Goal: Check status: Check status

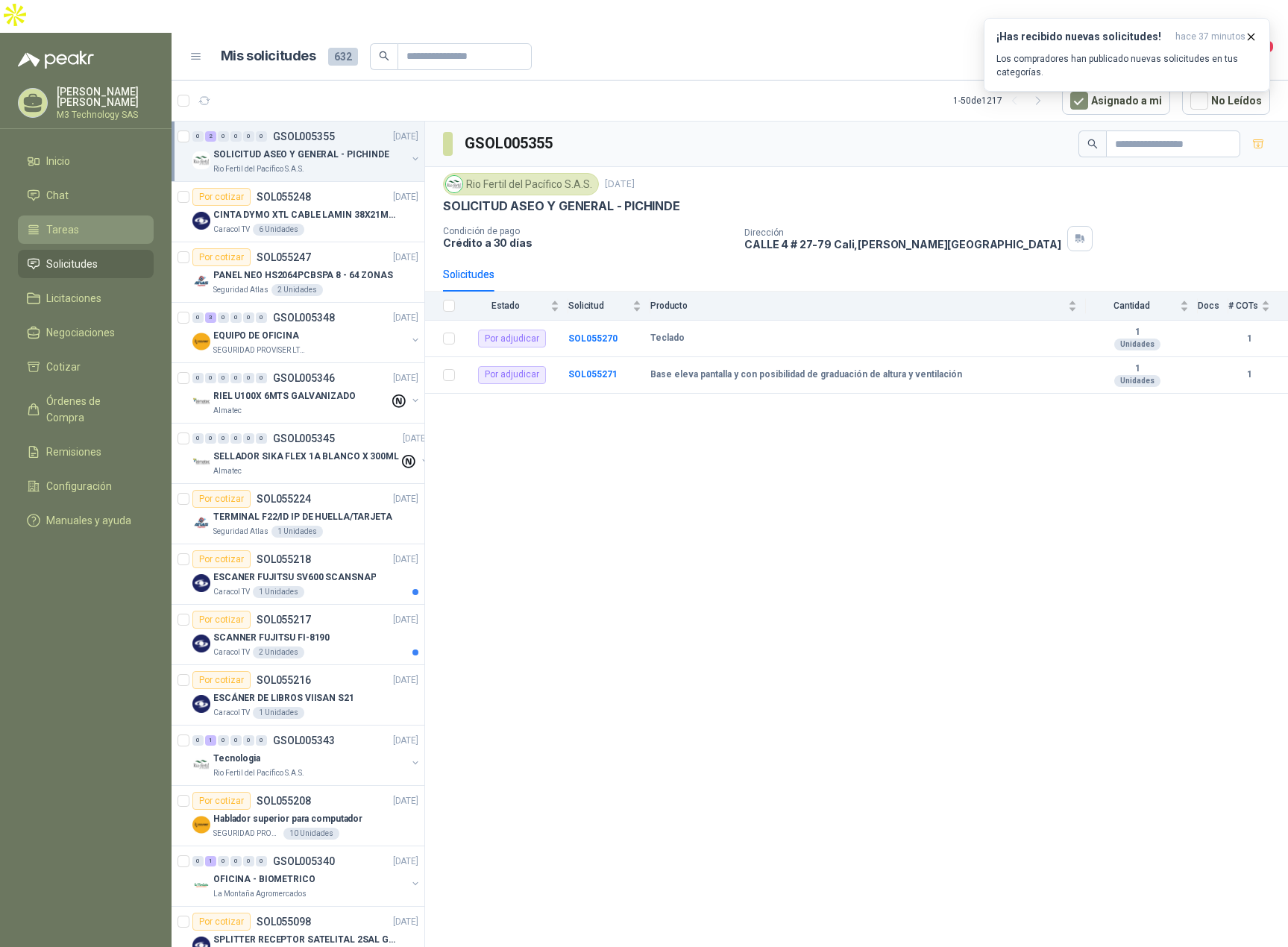
scroll to position [0, 8]
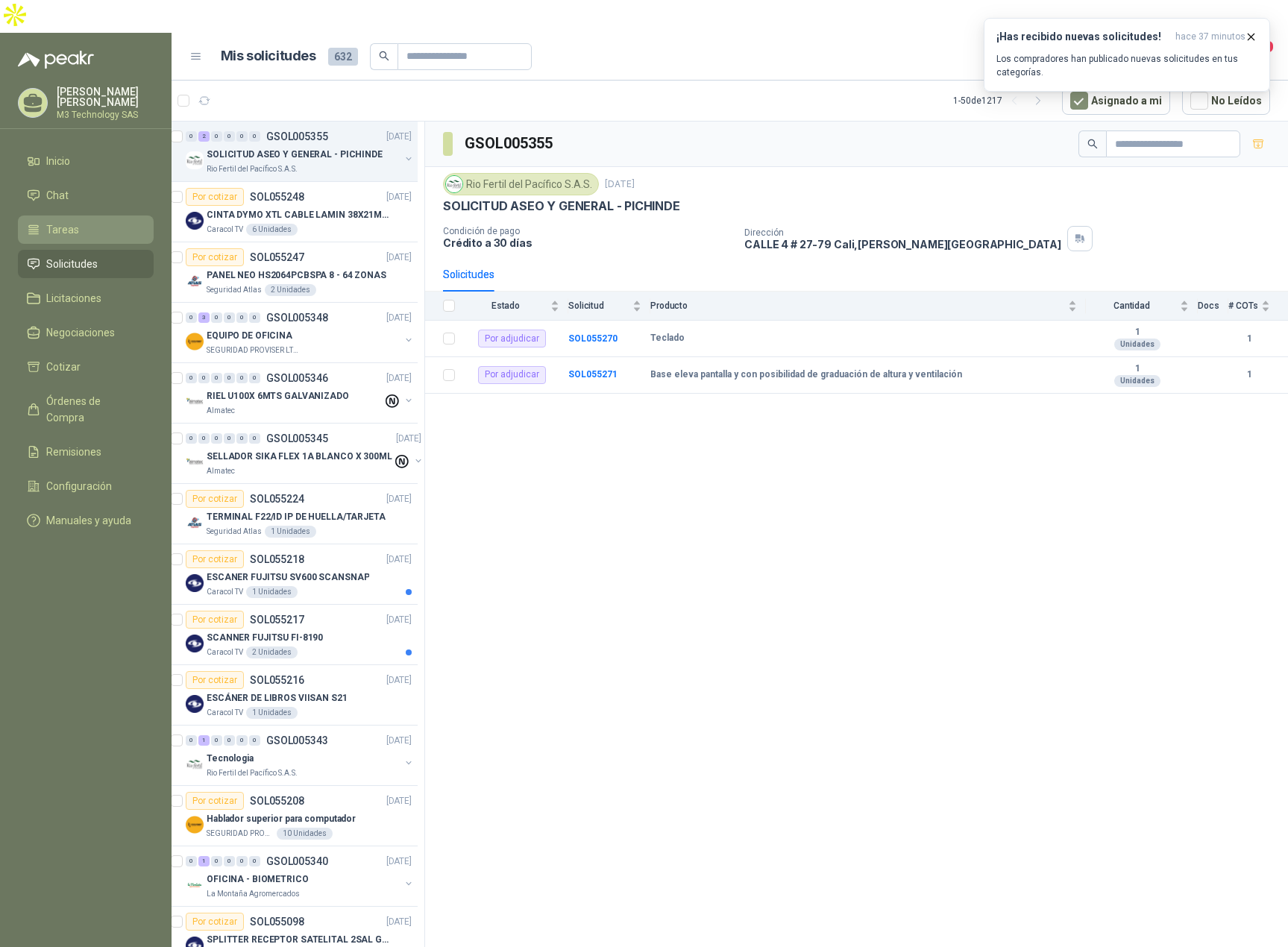
click at [66, 221] on span "Tareas" at bounding box center [63, 229] width 33 height 16
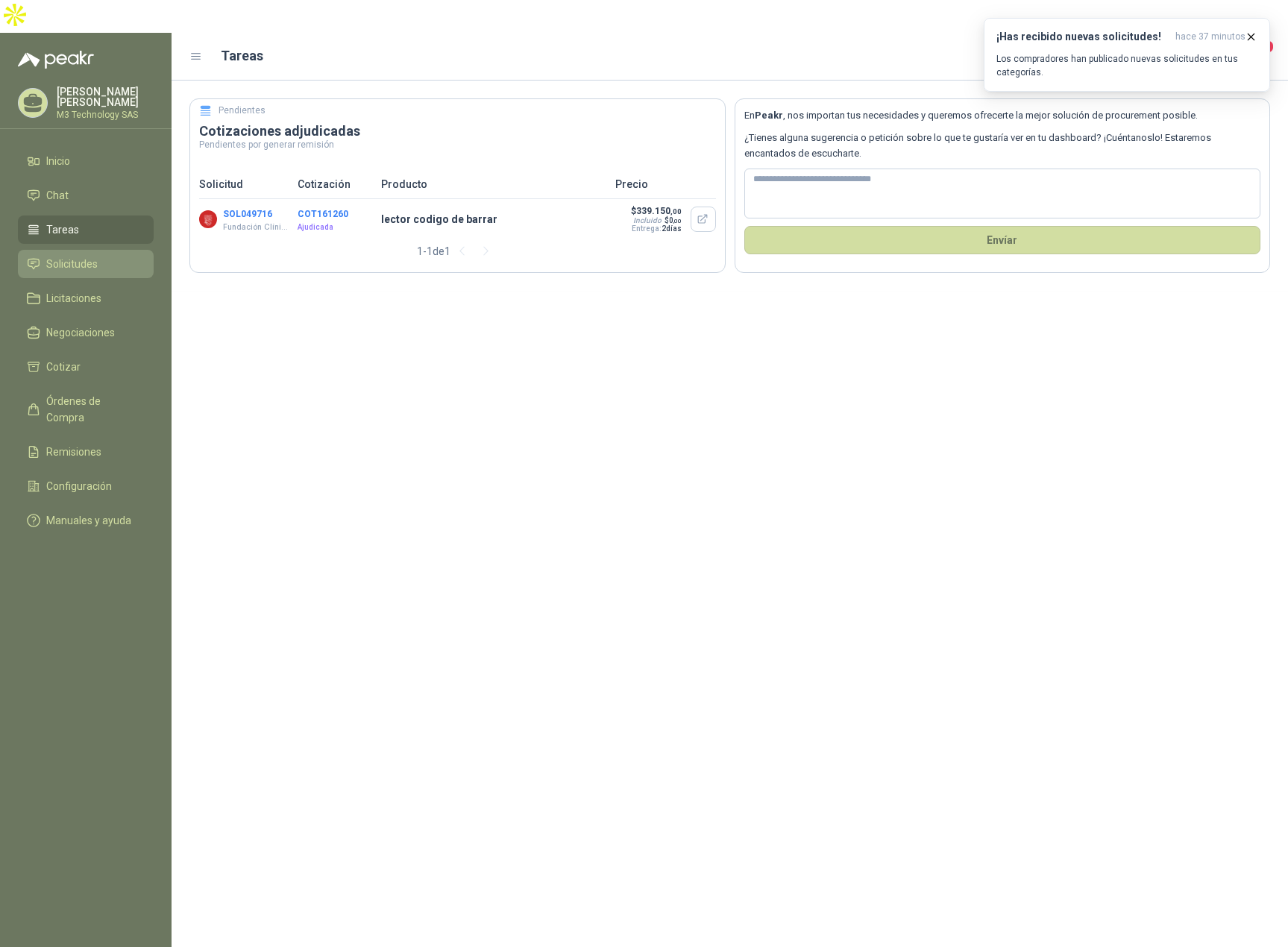
click at [92, 255] on span "Solicitudes" at bounding box center [72, 263] width 51 height 16
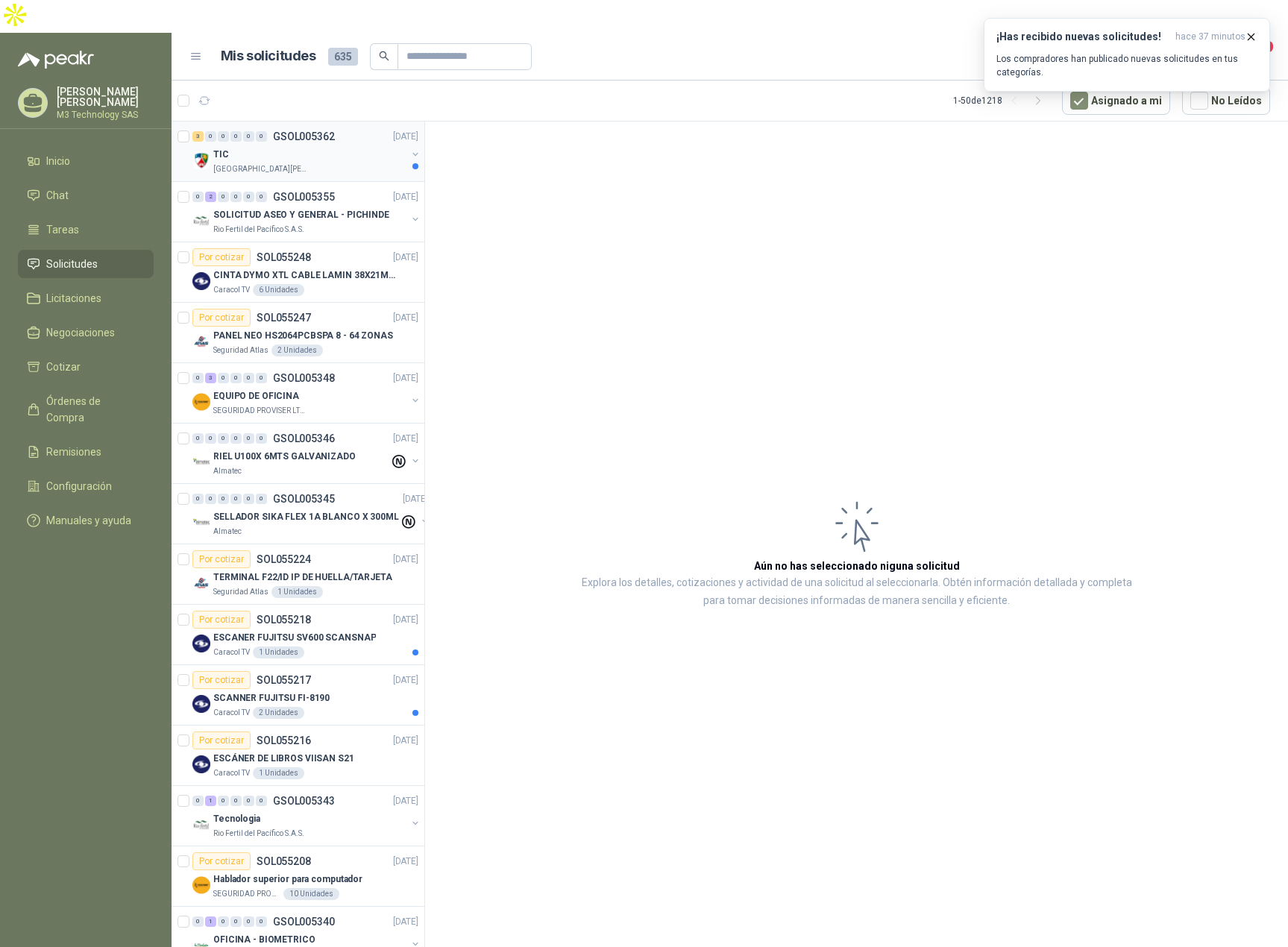
click at [338, 146] on div "TIC" at bounding box center [310, 154] width 193 height 17
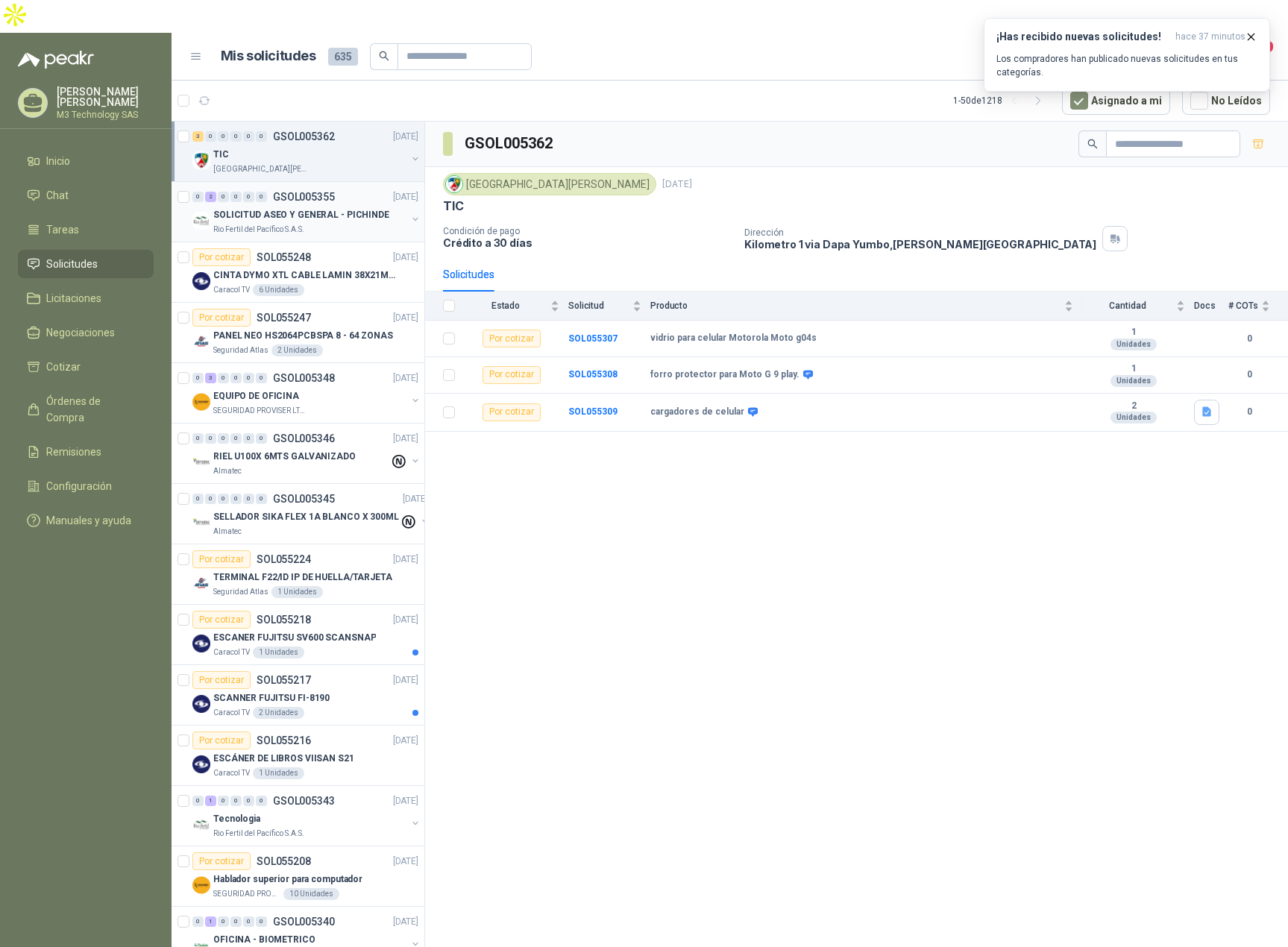
click at [351, 223] on div "Rio Fertil del Pacífico S.A.S." at bounding box center [310, 229] width 193 height 12
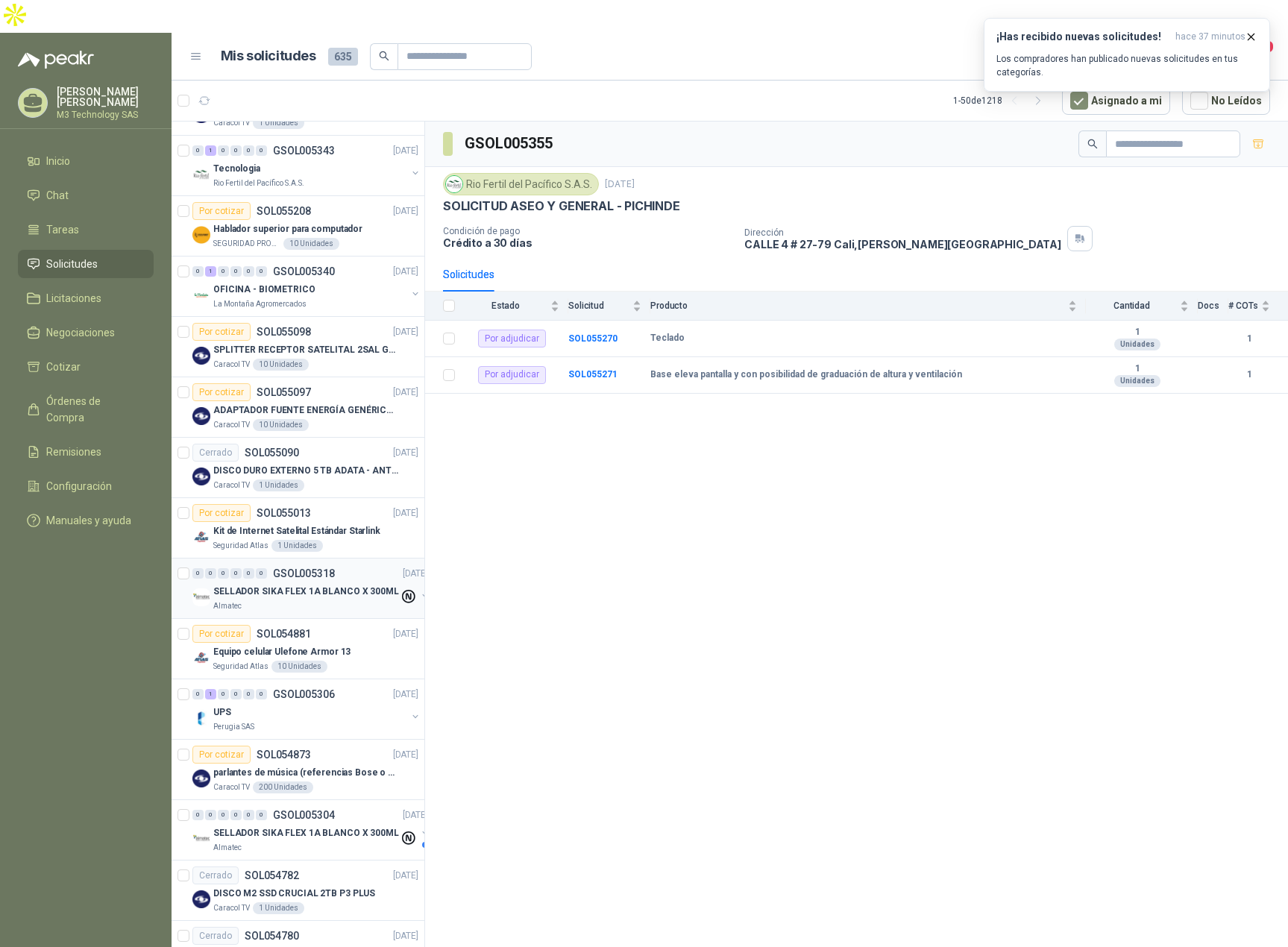
scroll to position [820, 0]
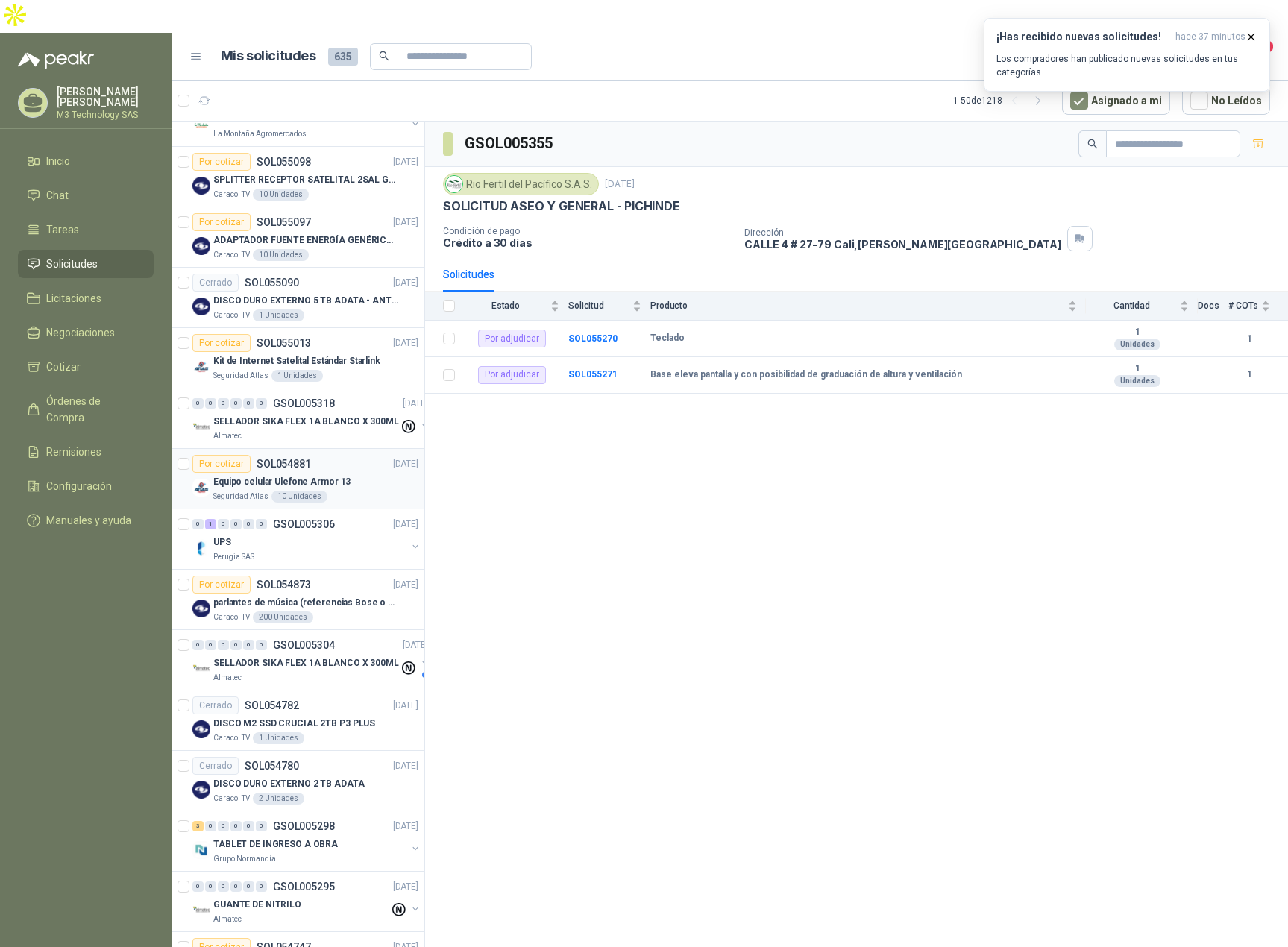
click at [333, 473] on div "Equipo celular Ulefone Armor 13" at bounding box center [315, 481] width 205 height 17
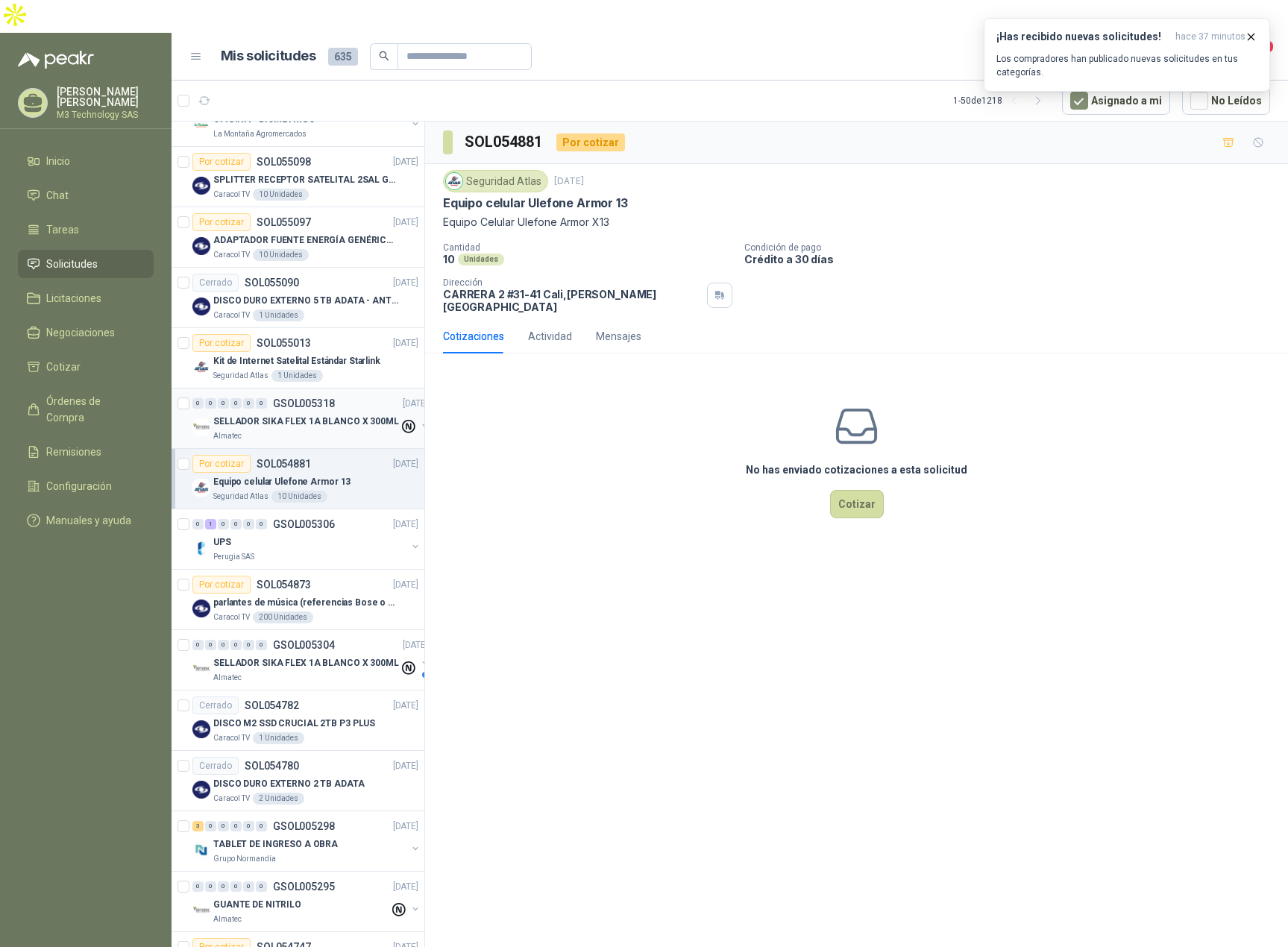
click at [350, 414] on div "0 0 0 0 0 0 GSOL005318 [DATE] SELLADOR SIKA FLEX 1A BLANCO X 300ML Almatec" at bounding box center [298, 418] width 252 height 60
click at [350, 409] on div "0 0 0 0 0 0 GSOL005318 [DATE] SELLADOR SIKA FLEX 1A BLANCO X 300ML Almatec" at bounding box center [298, 418] width 252 height 60
click at [355, 370] on div "Seguridad Atlas 1 Unidades" at bounding box center [315, 376] width 205 height 12
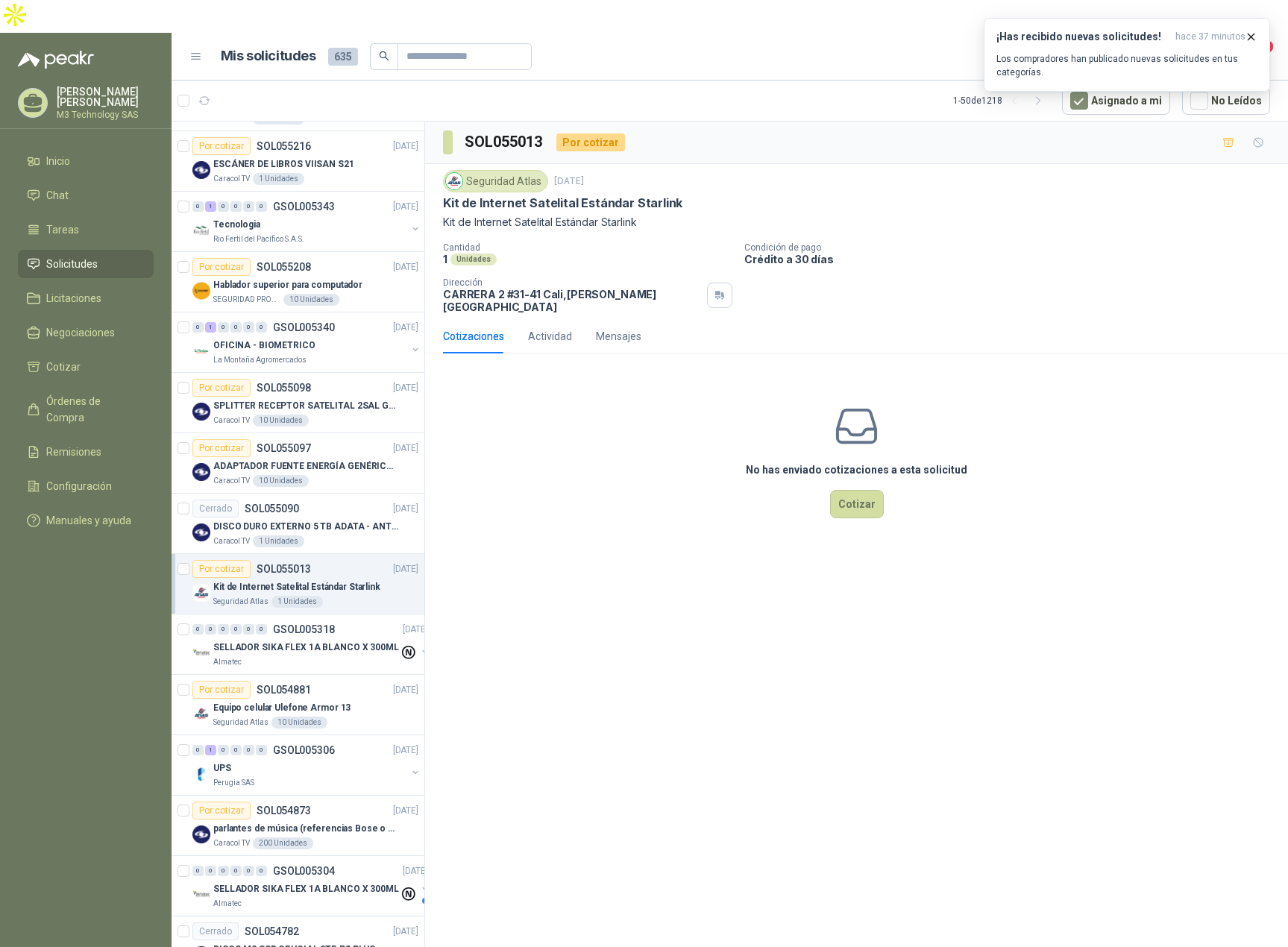
scroll to position [567, 0]
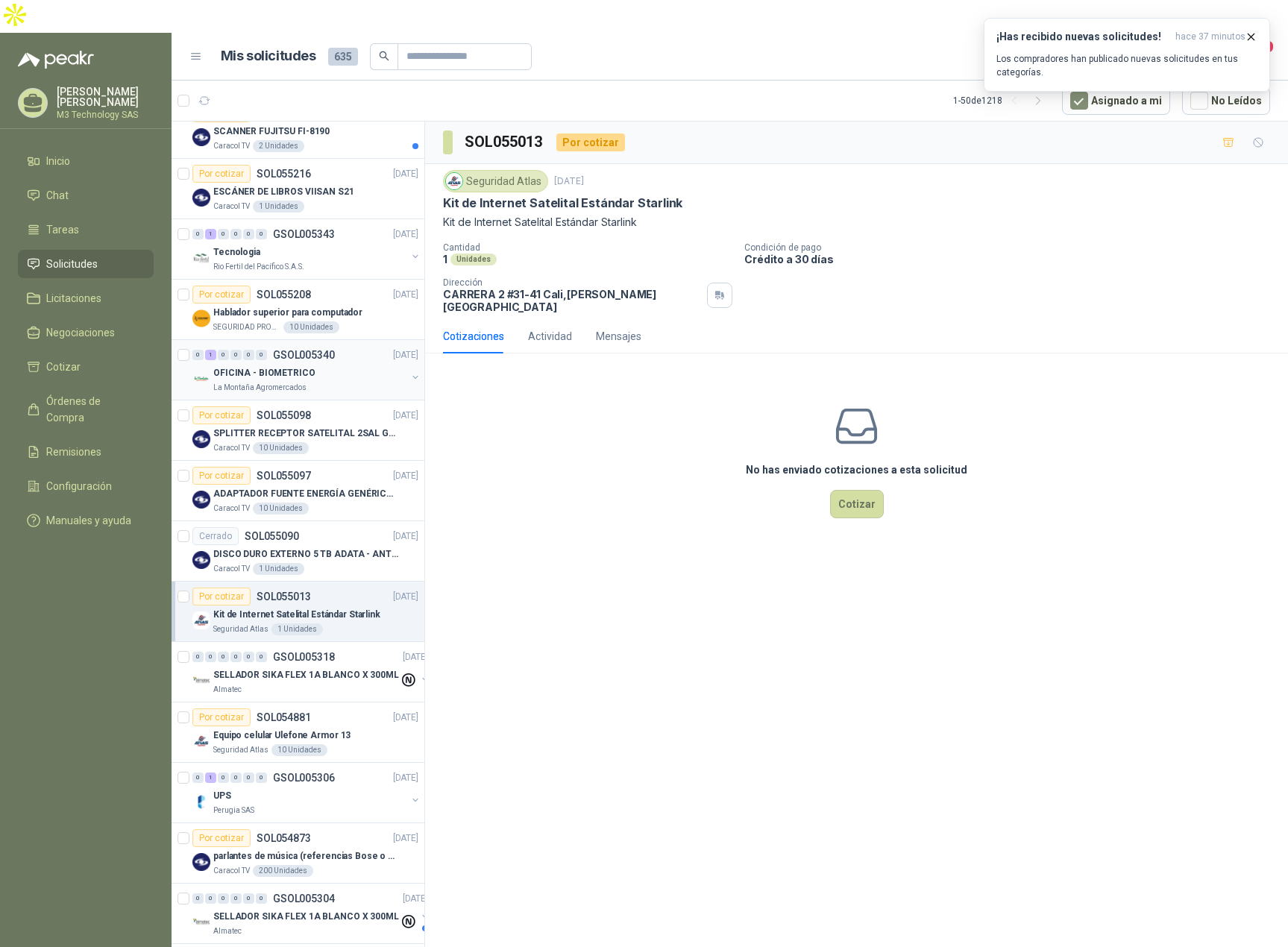
click at [358, 364] on div "OFICINA - BIOMETRICO" at bounding box center [310, 373] width 193 height 17
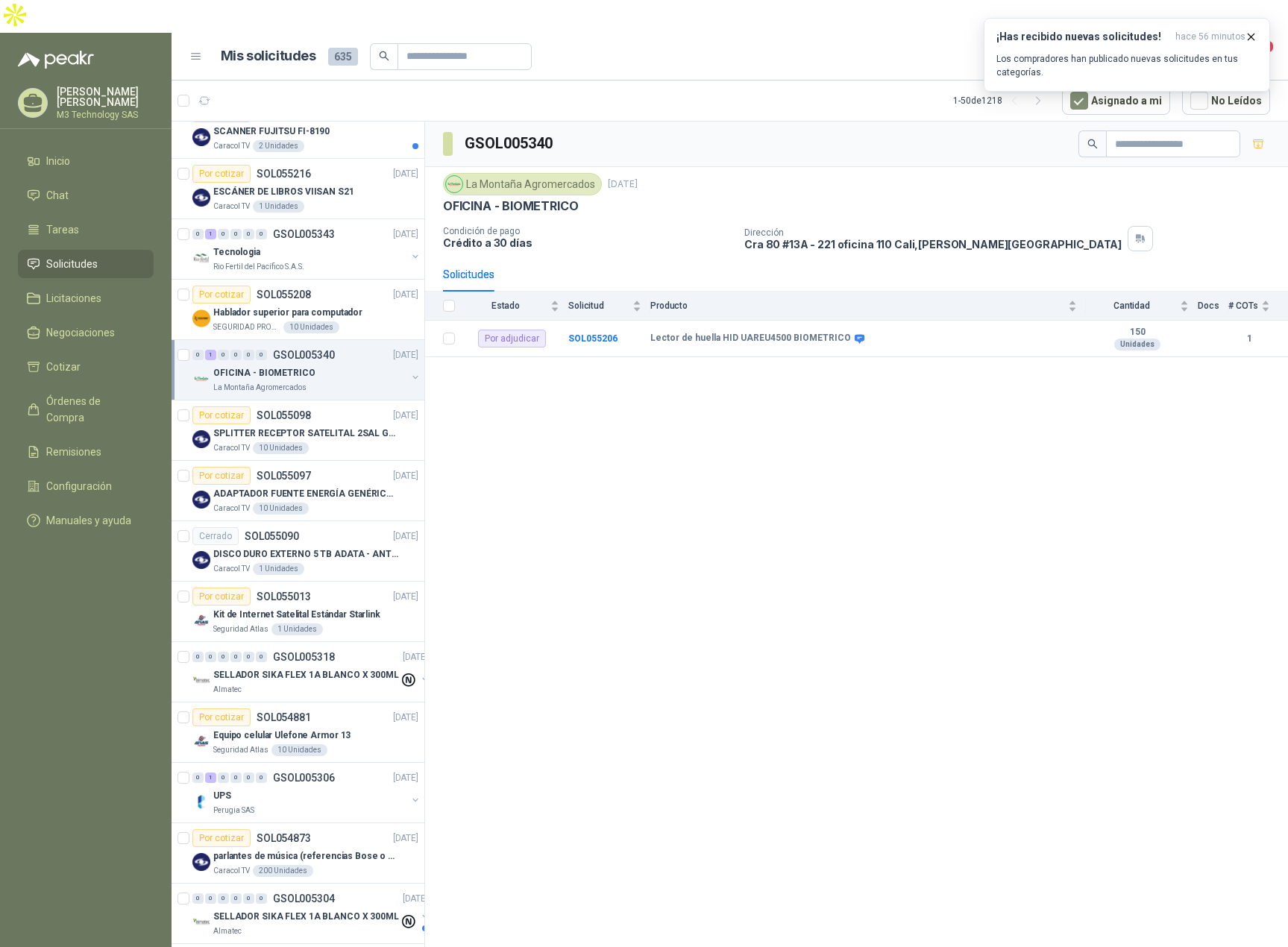
click at [685, 404] on div "GSOL005340 [GEOGRAPHIC_DATA] [DATE] OFICINA - BIOMETRICO Condición de pago Créd…" at bounding box center [856, 553] width 863 height 864
click at [598, 333] on b "SOL055206" at bounding box center [592, 338] width 50 height 11
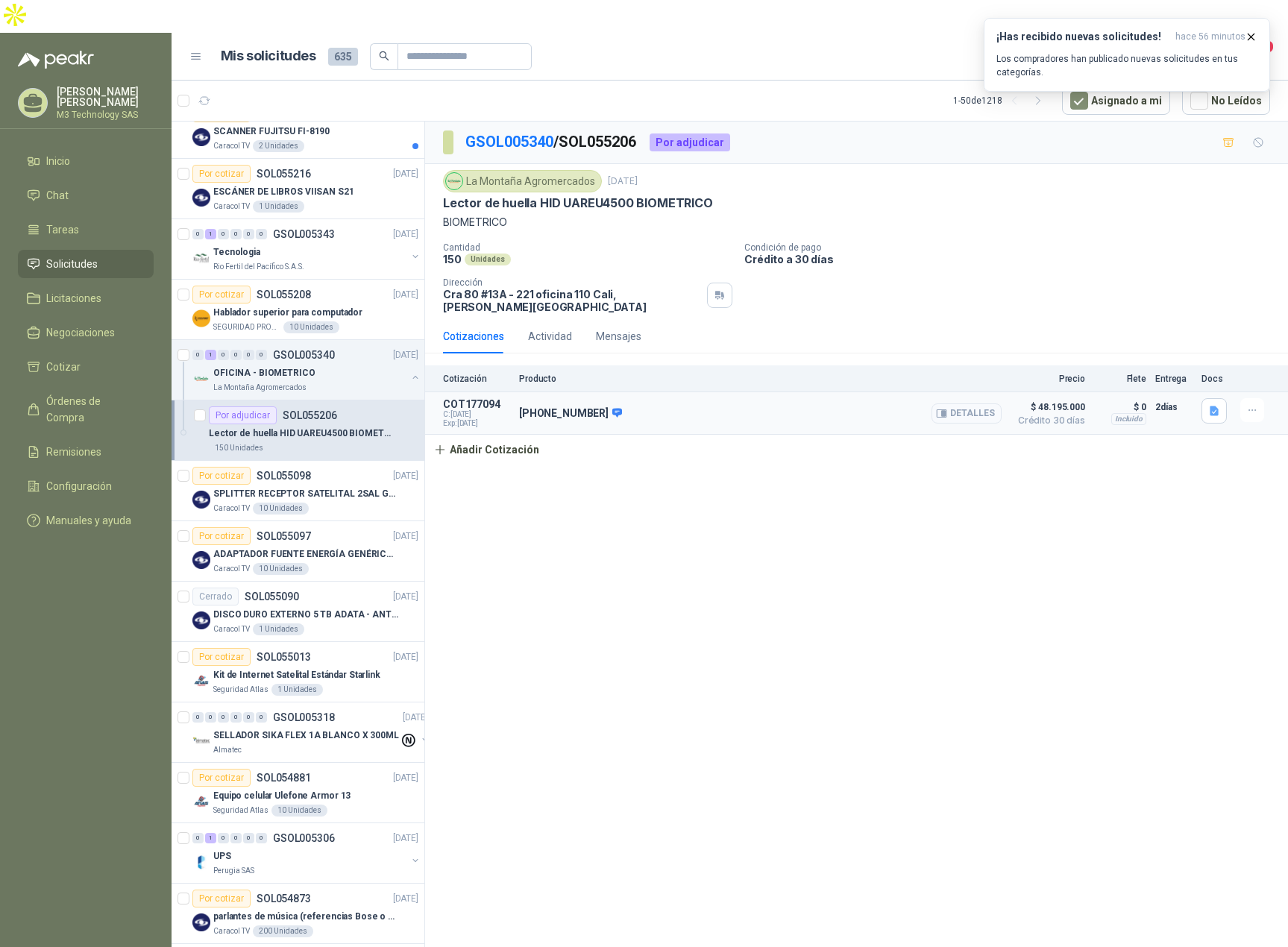
click at [961, 404] on button "Detalles" at bounding box center [966, 413] width 70 height 20
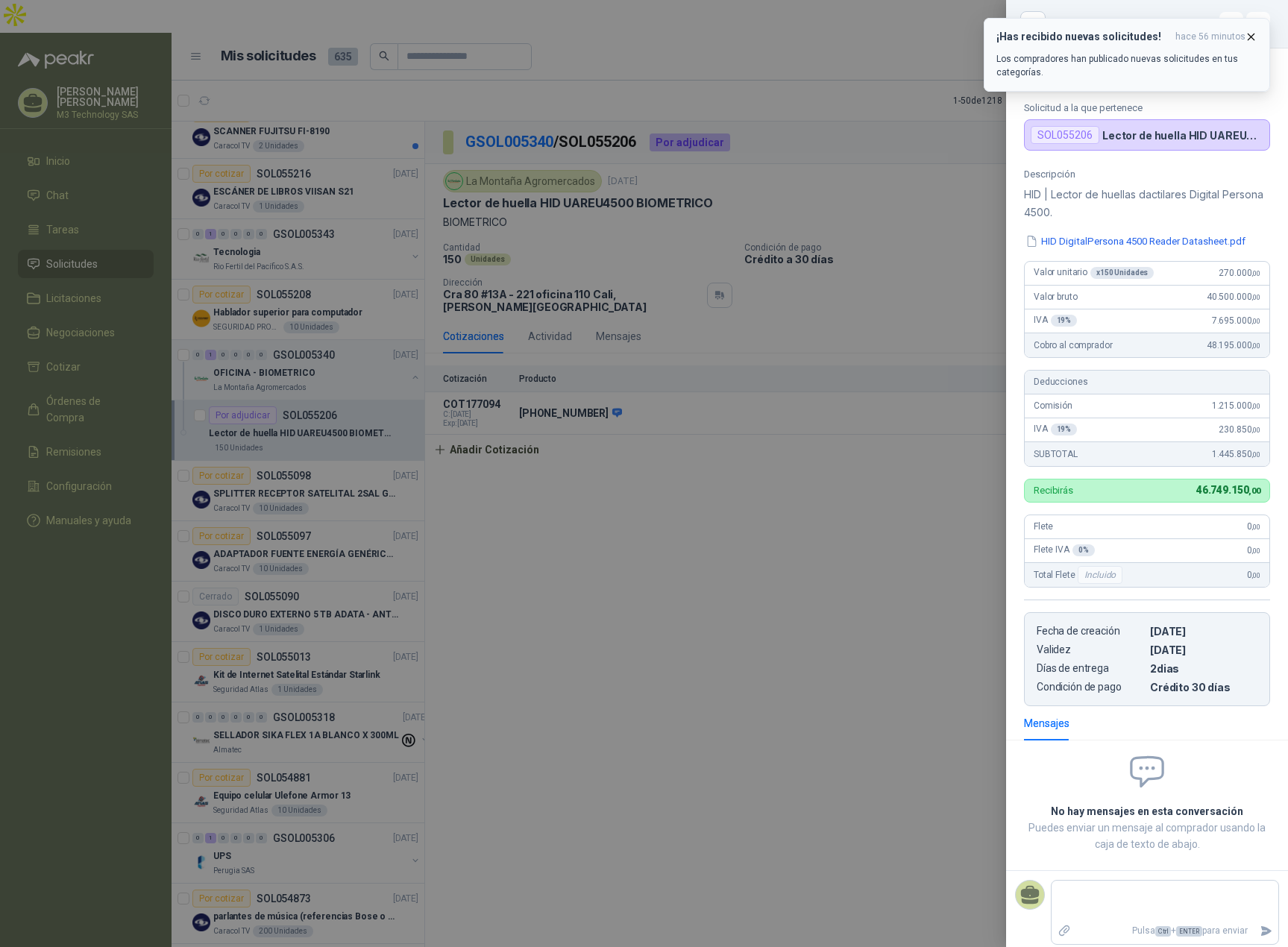
click at [1251, 40] on icon "button" at bounding box center [1250, 36] width 13 height 13
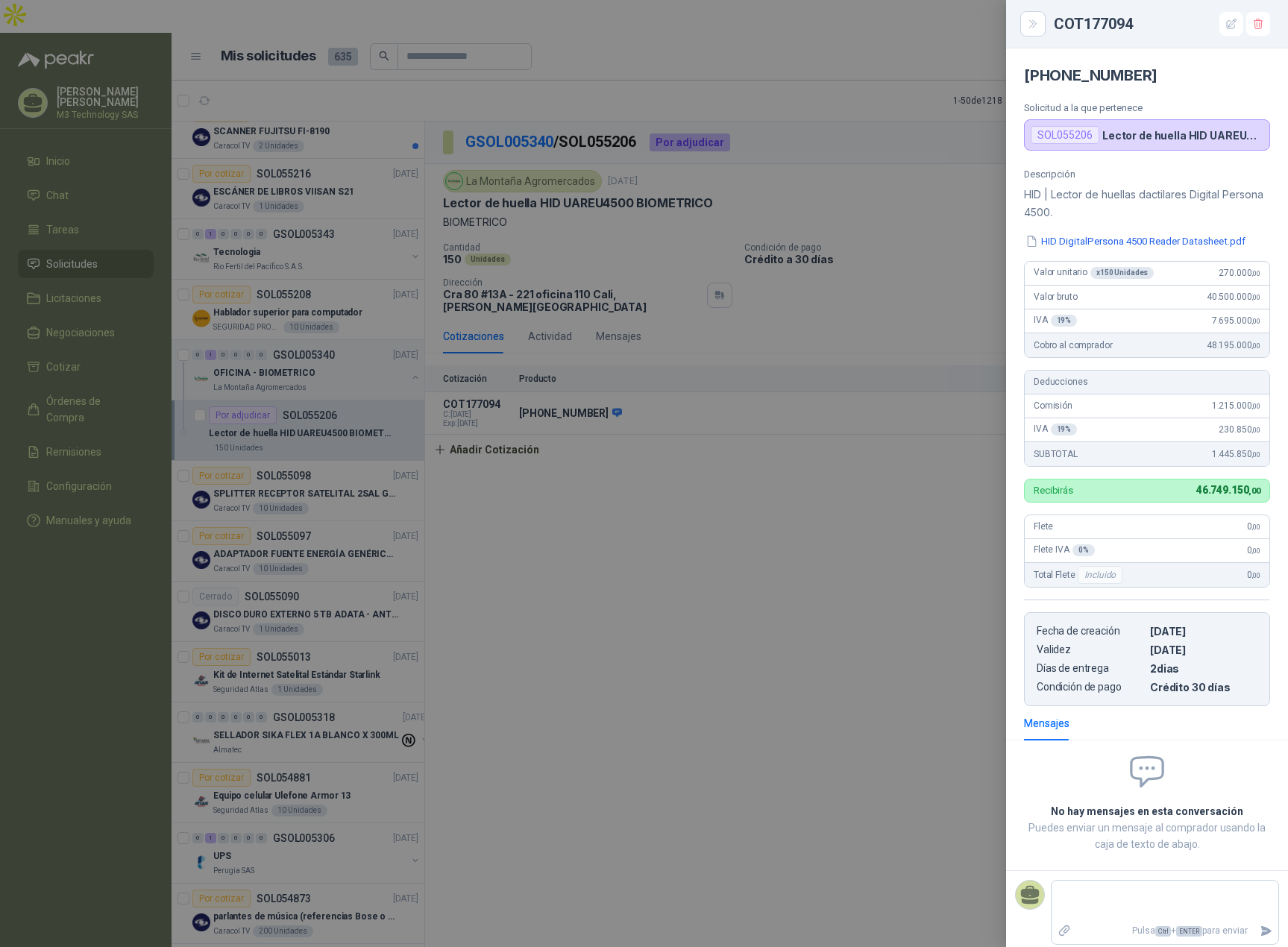
click at [828, 539] on div at bounding box center [644, 474] width 1288 height 947
